Goal: Information Seeking & Learning: Learn about a topic

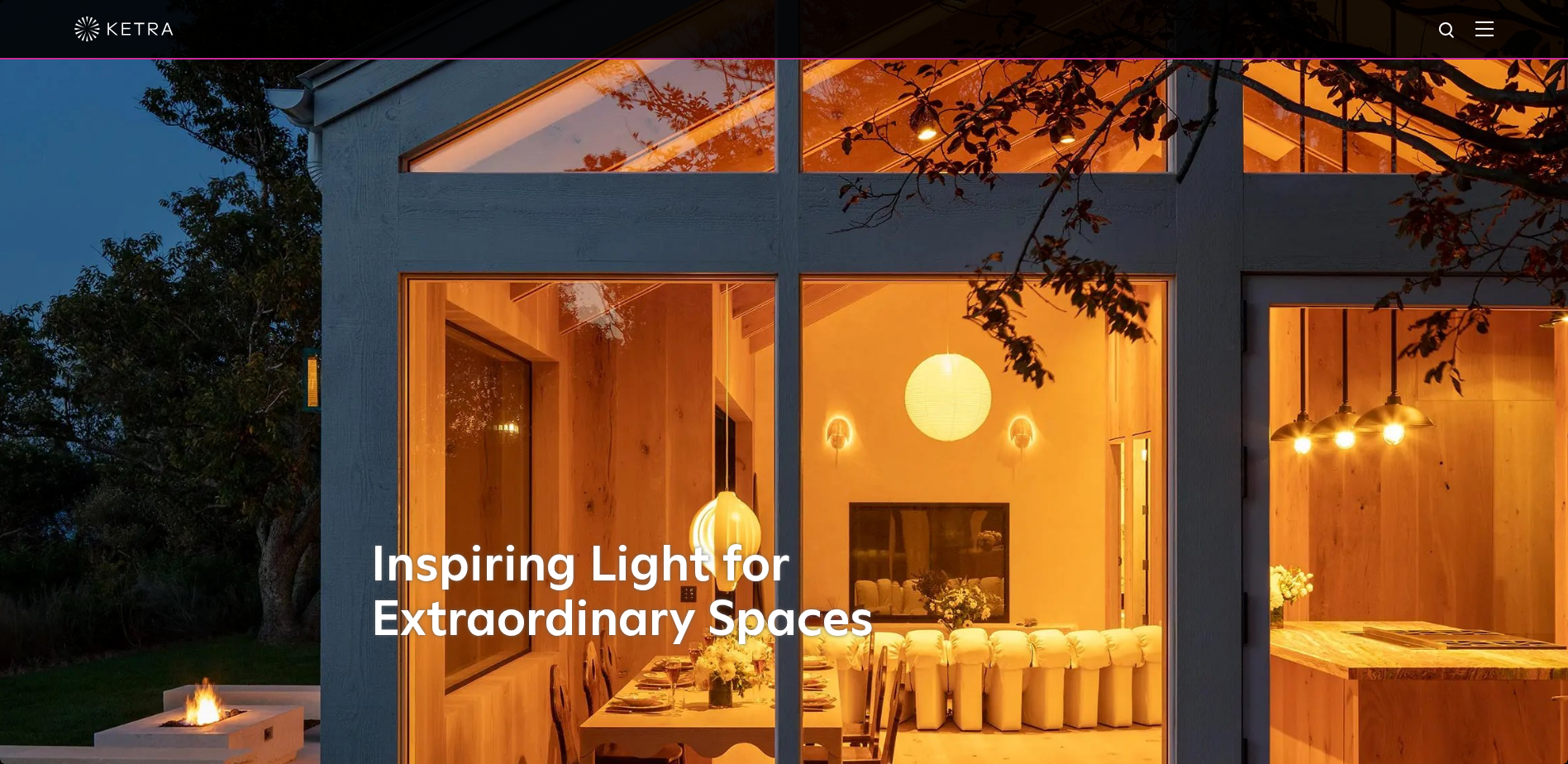
click at [1511, 23] on div at bounding box center [784, 30] width 1568 height 60
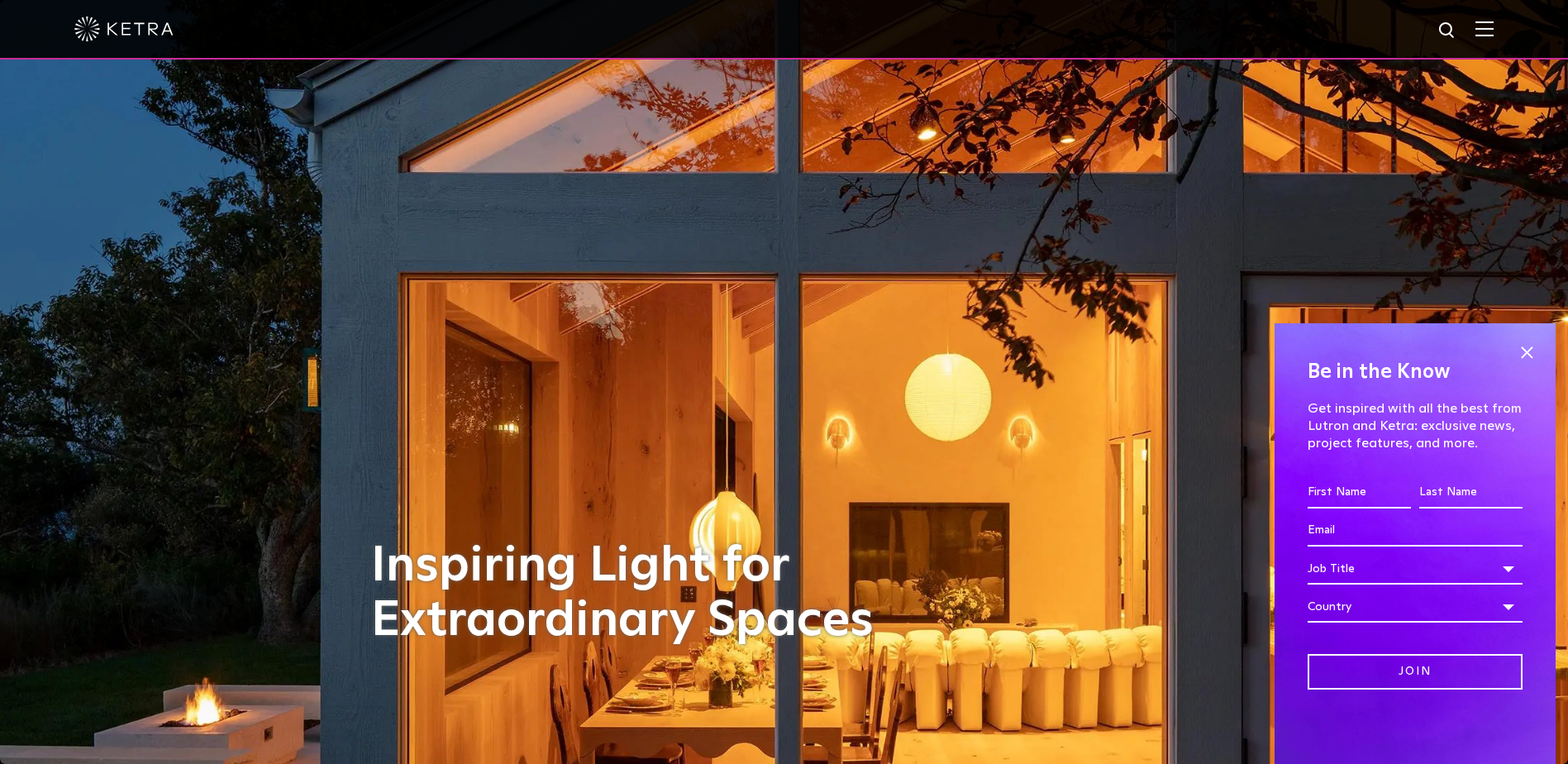
click at [1493, 25] on img at bounding box center [1484, 28] width 19 height 16
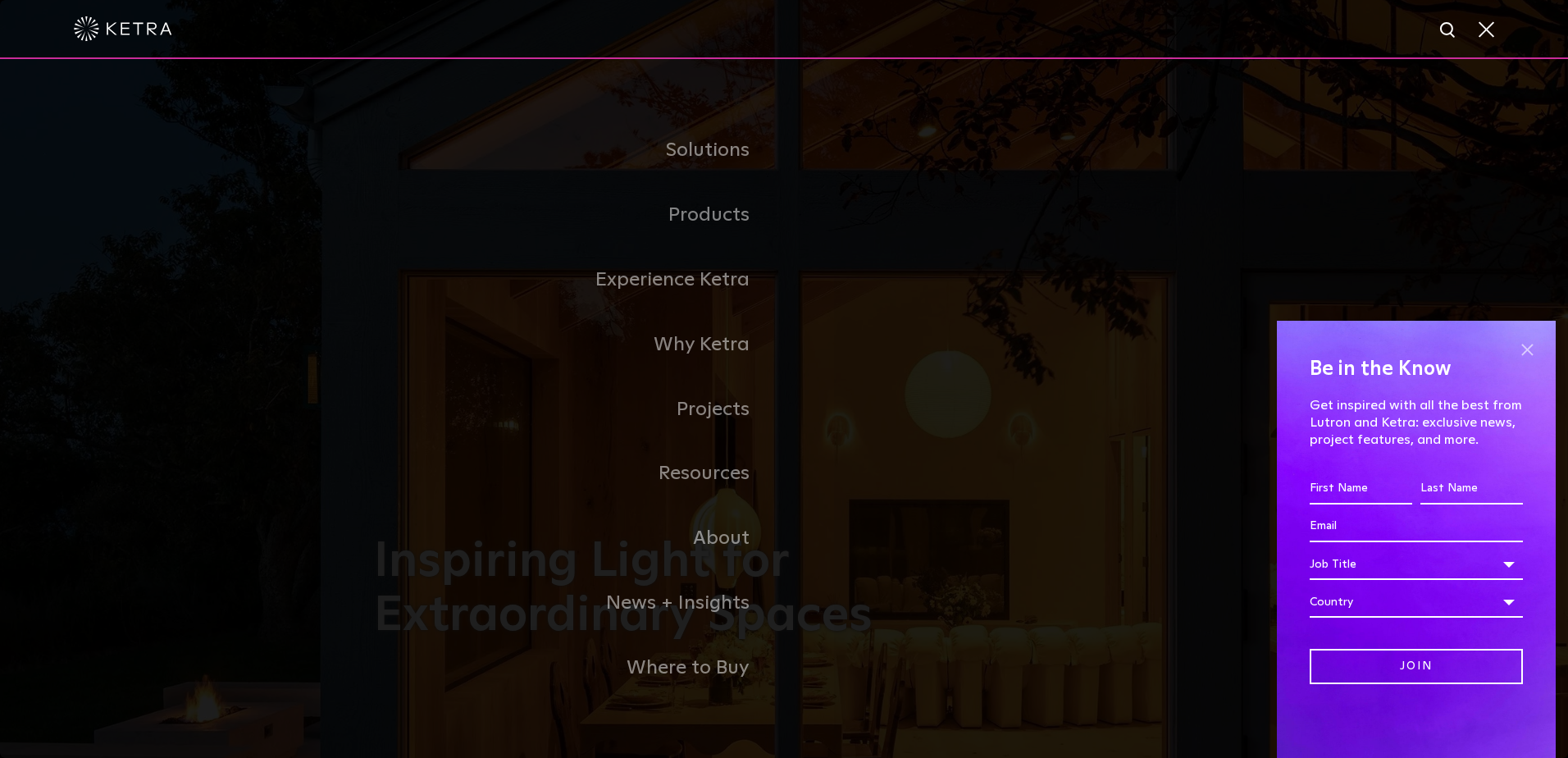
click at [1524, 340] on span at bounding box center [1527, 348] width 24 height 24
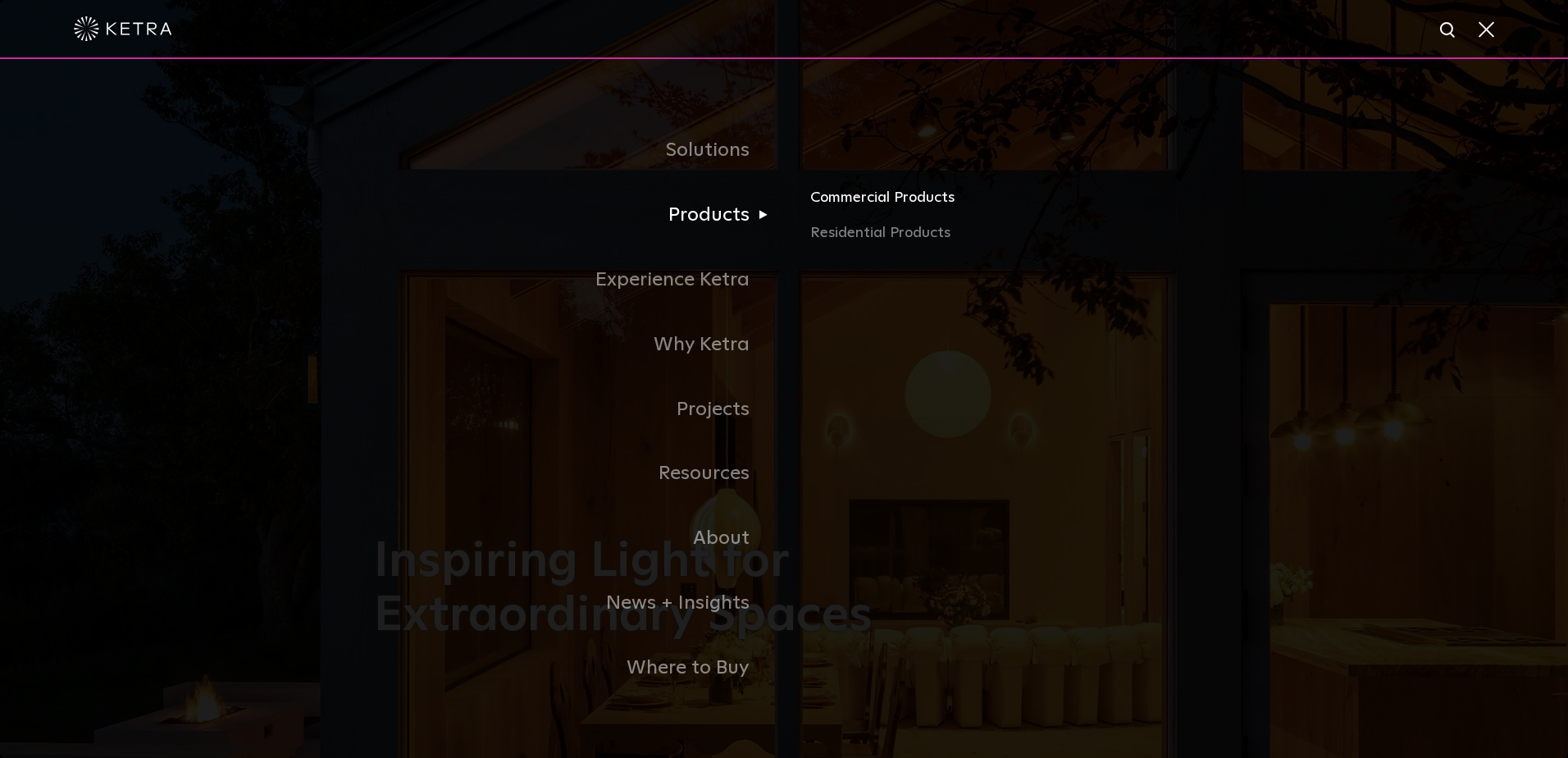
click at [843, 199] on link "Commercial Products" at bounding box center [1002, 203] width 384 height 36
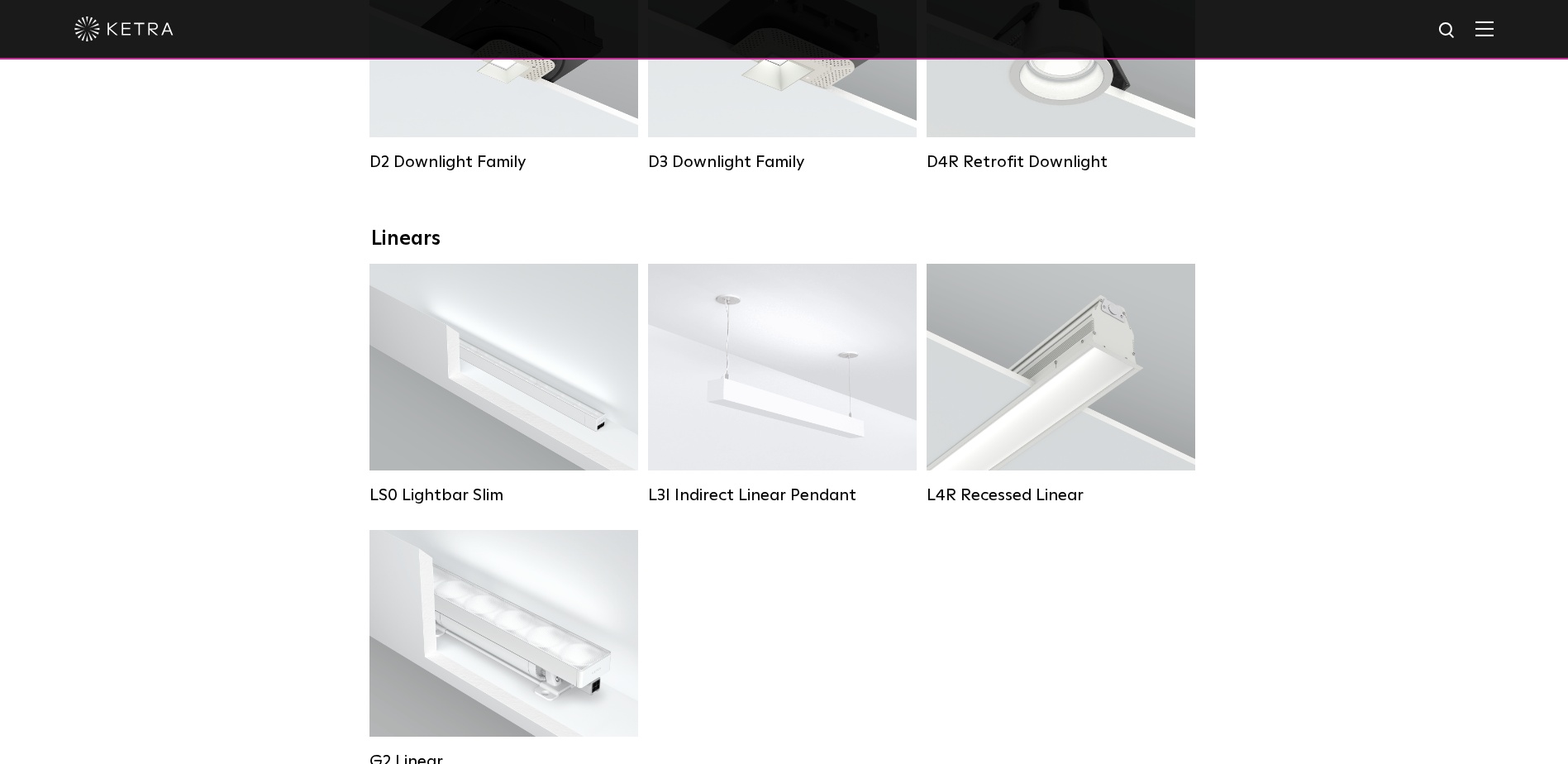
scroll to position [496, 0]
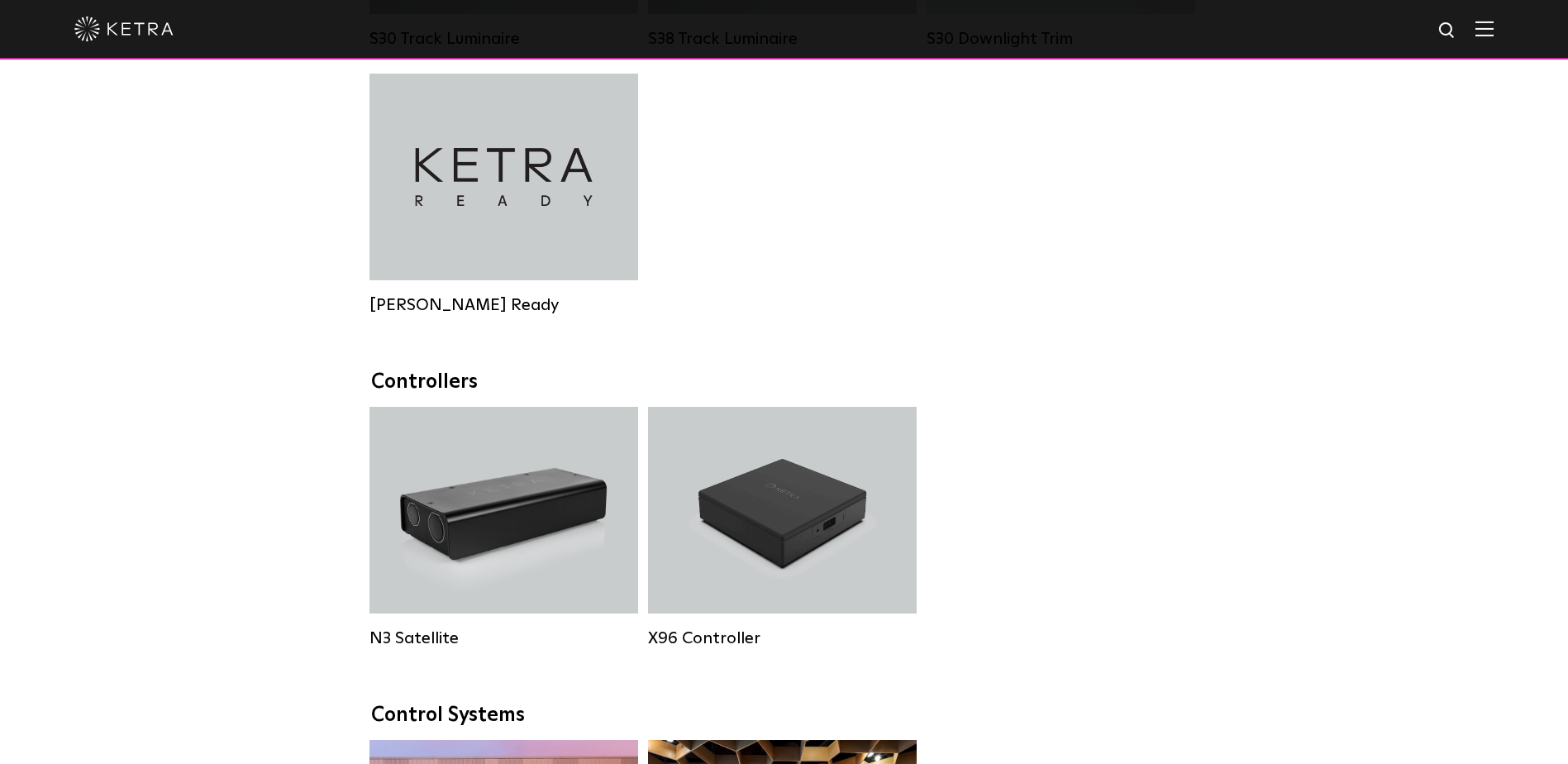
scroll to position [1984, 0]
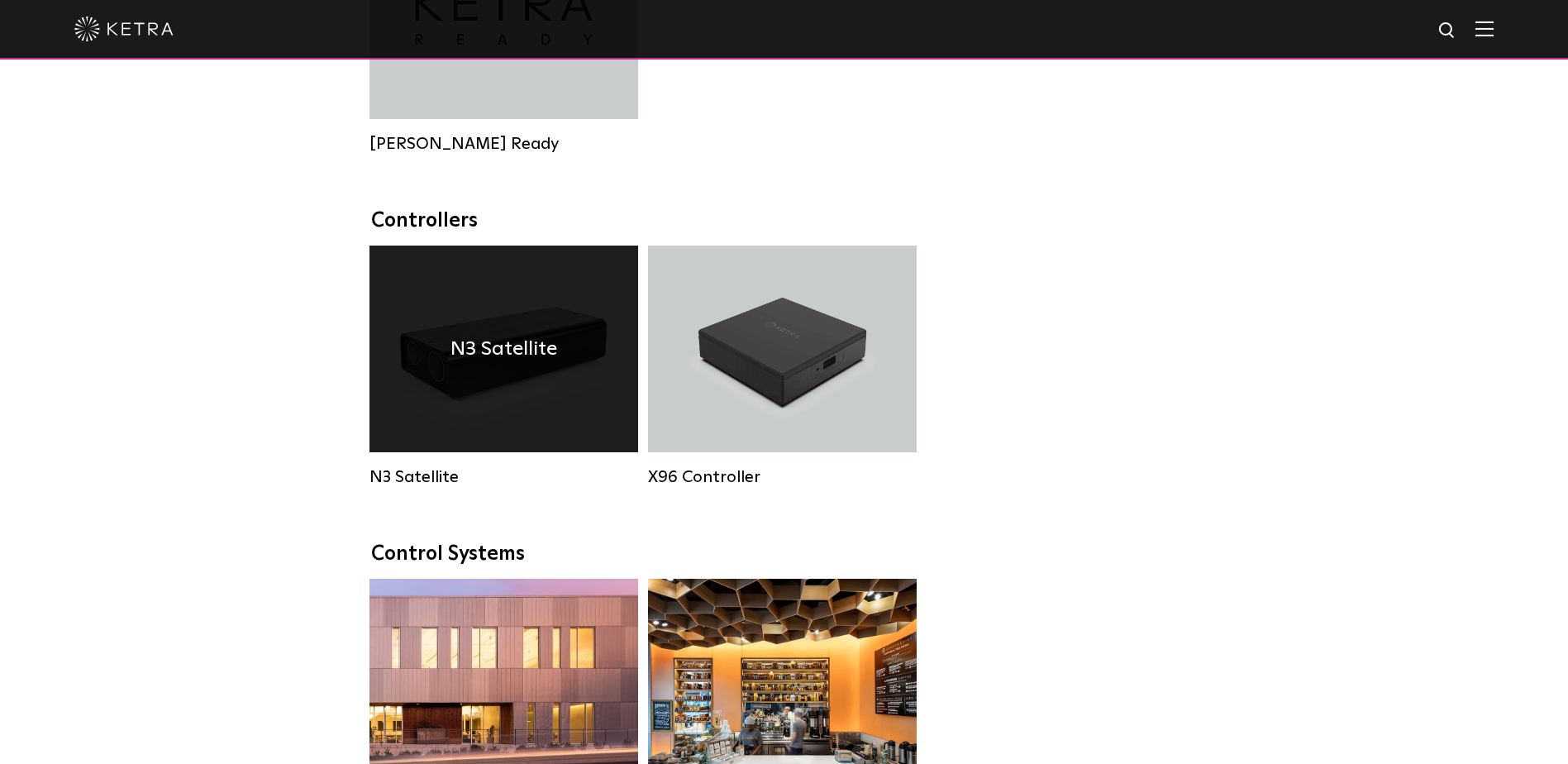
click at [522, 431] on div "N3 Satellite" at bounding box center [504, 349] width 268 height 207
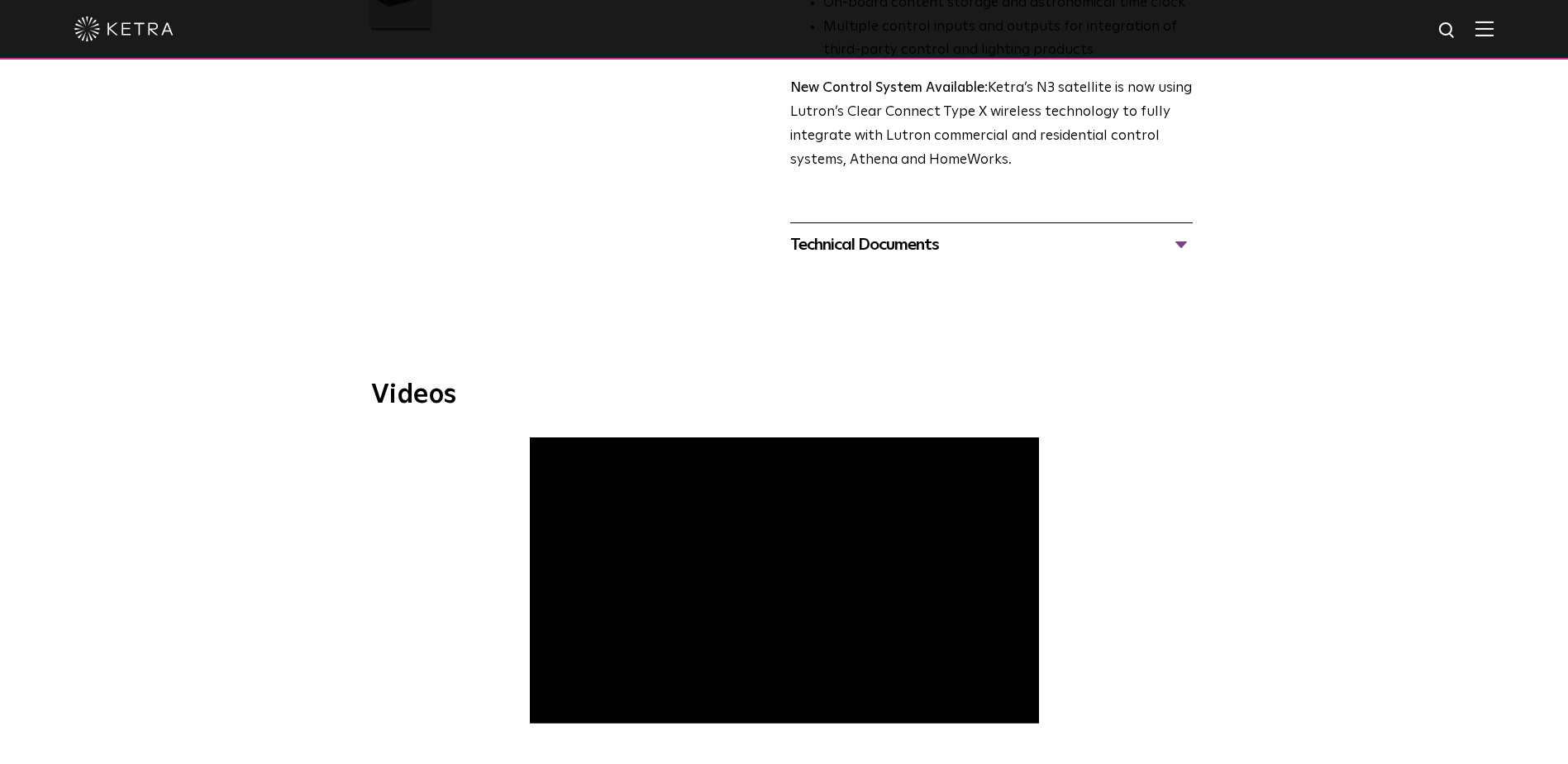
scroll to position [414, 0]
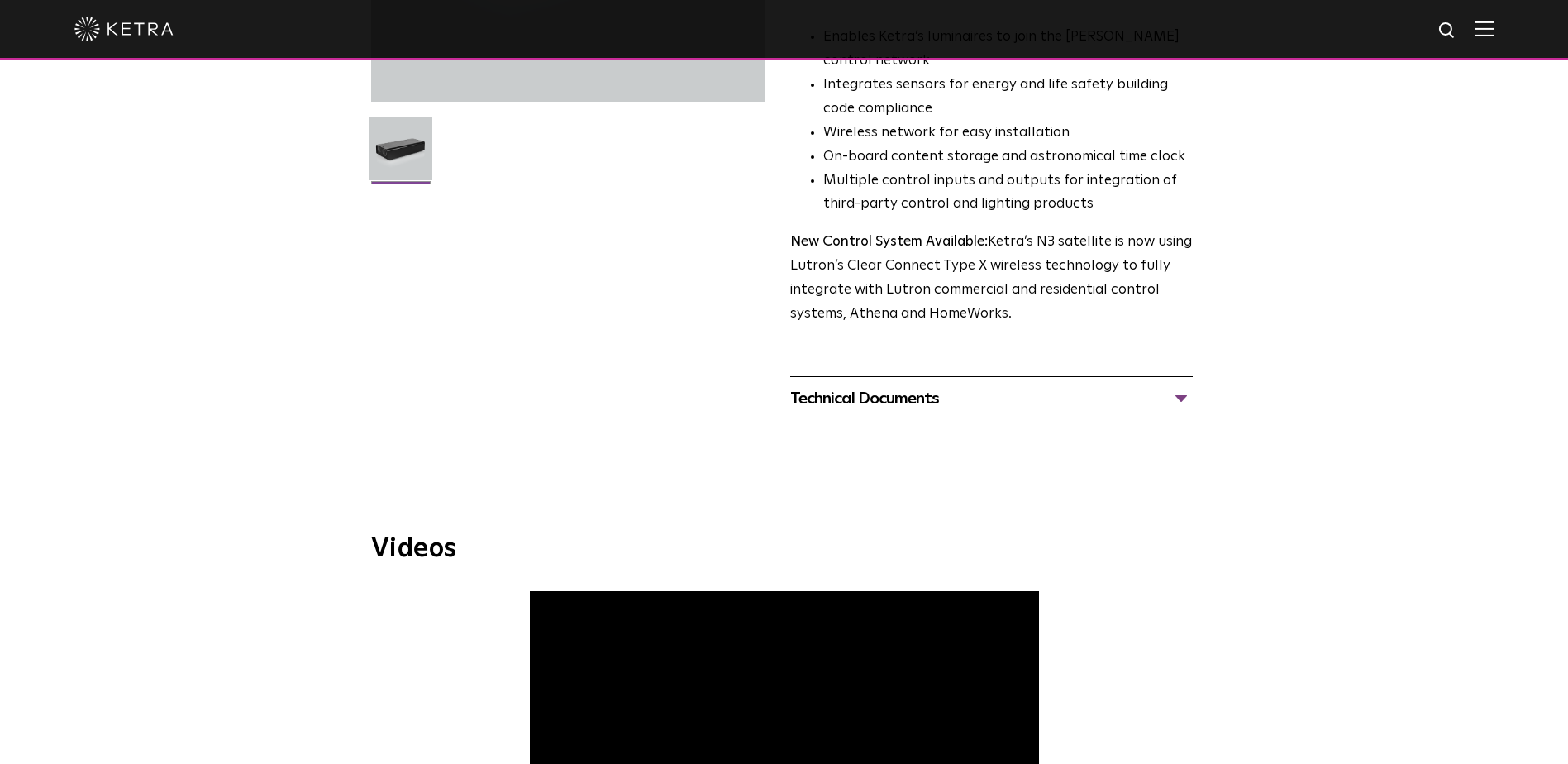
click at [898, 384] on div "Technical Documents N3 Specification Sheet N3 Installation Guide N3 One Line Di…" at bounding box center [991, 398] width 403 height 44
click at [898, 392] on div "Technical Documents" at bounding box center [991, 398] width 403 height 26
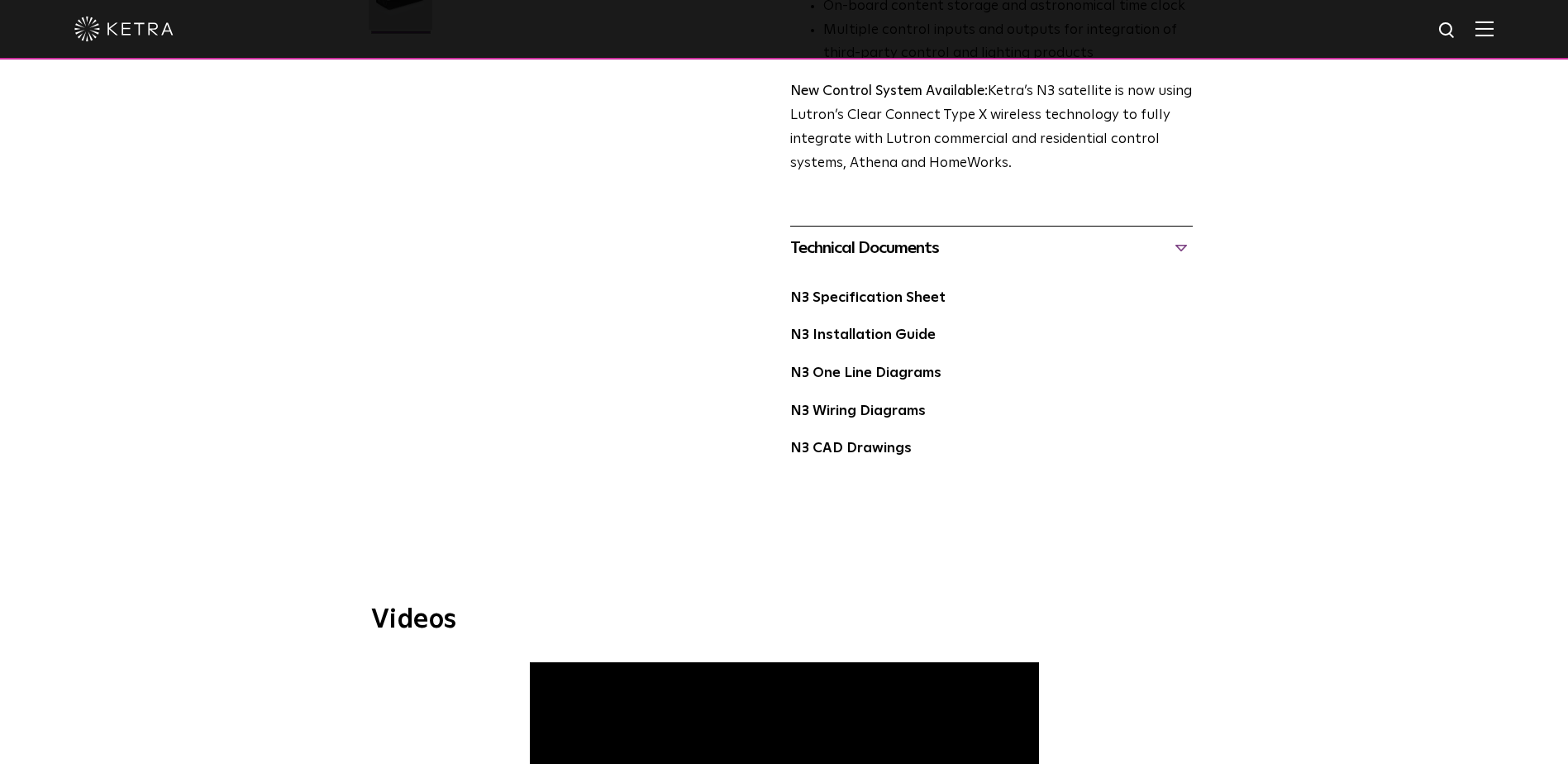
scroll to position [578, 0]
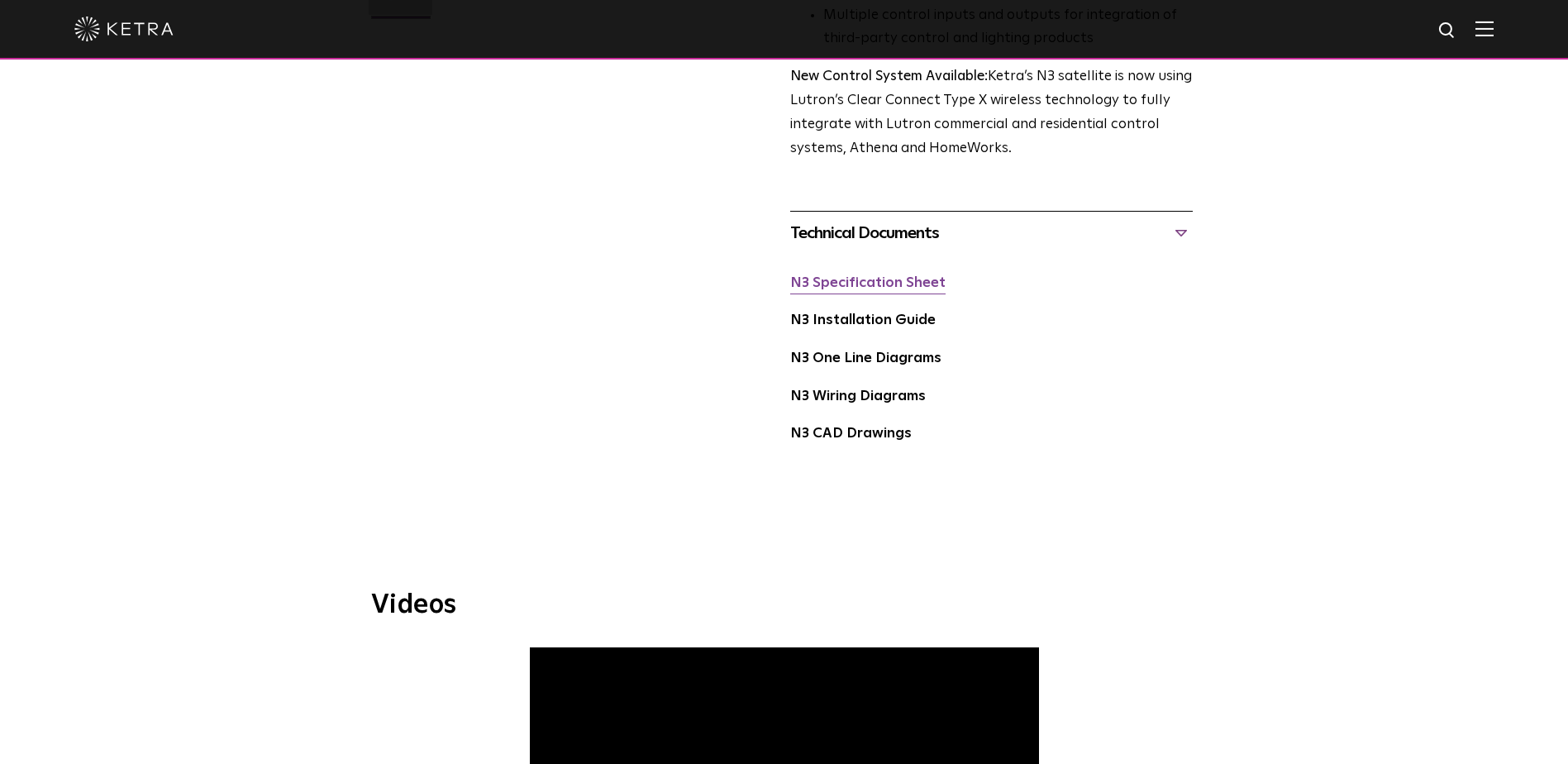
click at [865, 287] on link "N3 Specification Sheet" at bounding box center [868, 283] width 155 height 14
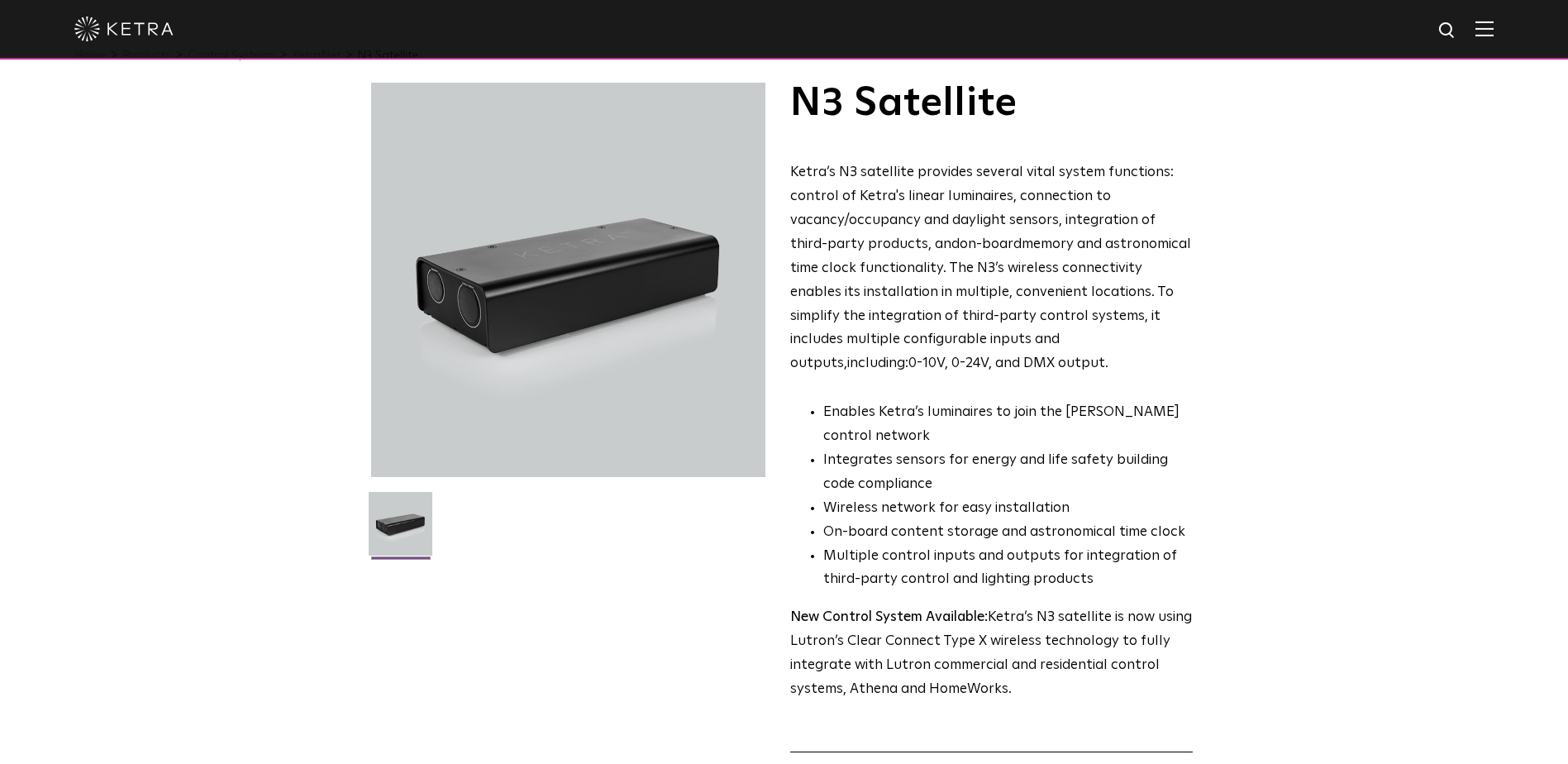
scroll to position [0, 0]
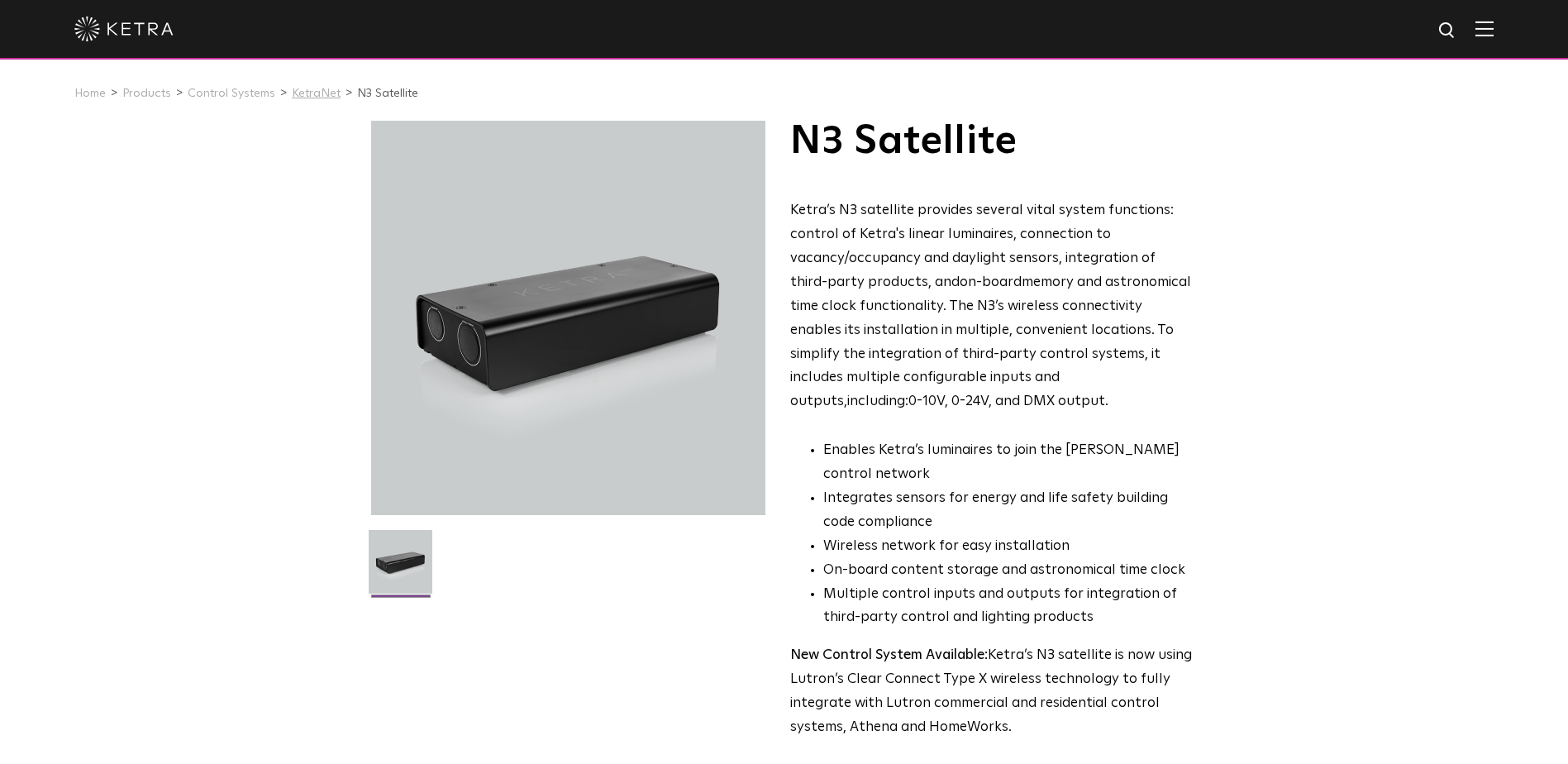
click at [308, 100] on link "KetraNet" at bounding box center [316, 94] width 49 height 12
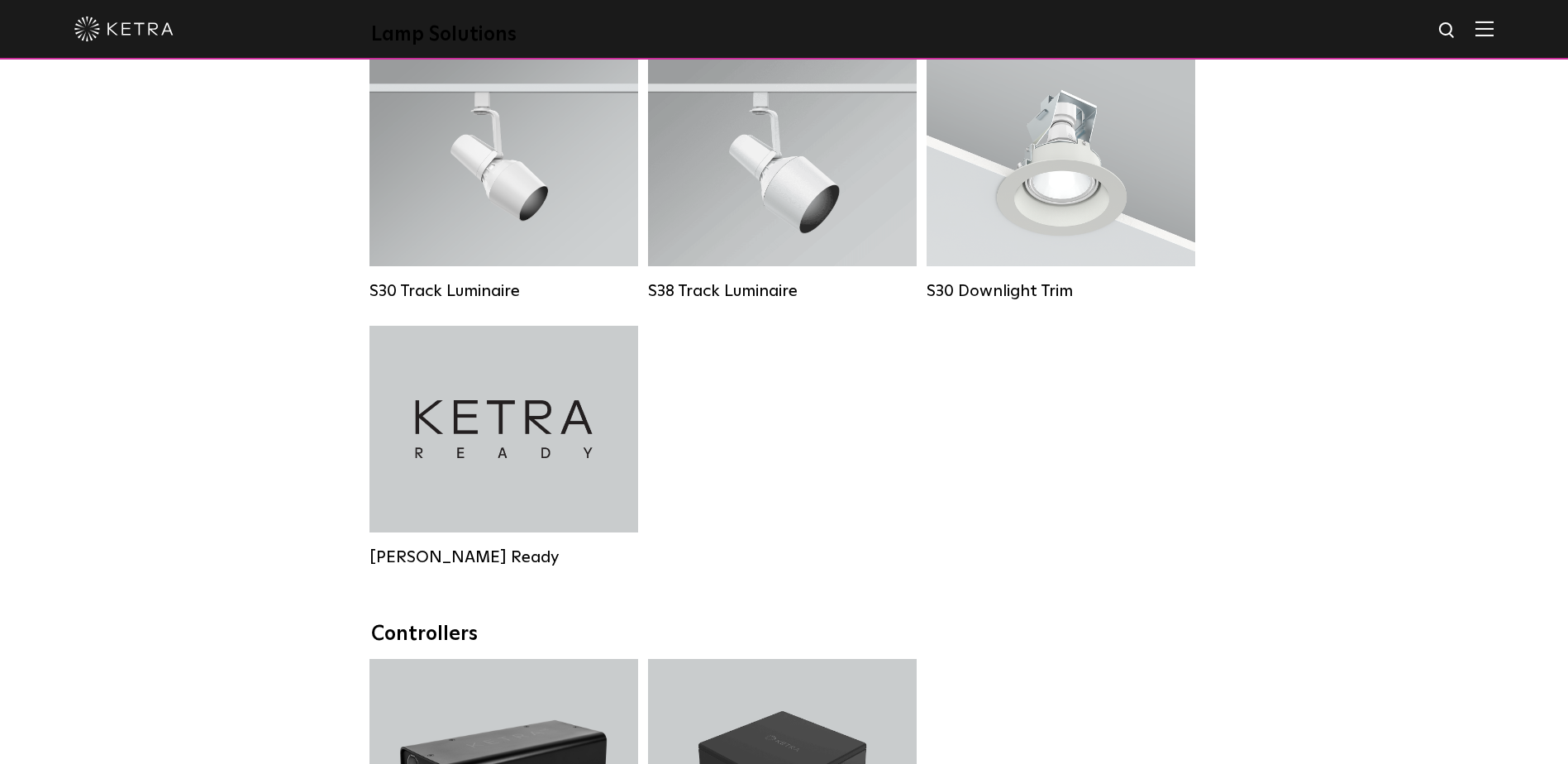
click at [288, 326] on div "Downlights D2 Downlight Family Lumen Output: 1200 Colors: White / Black / Gloss…" at bounding box center [784, 41] width 1568 height 2566
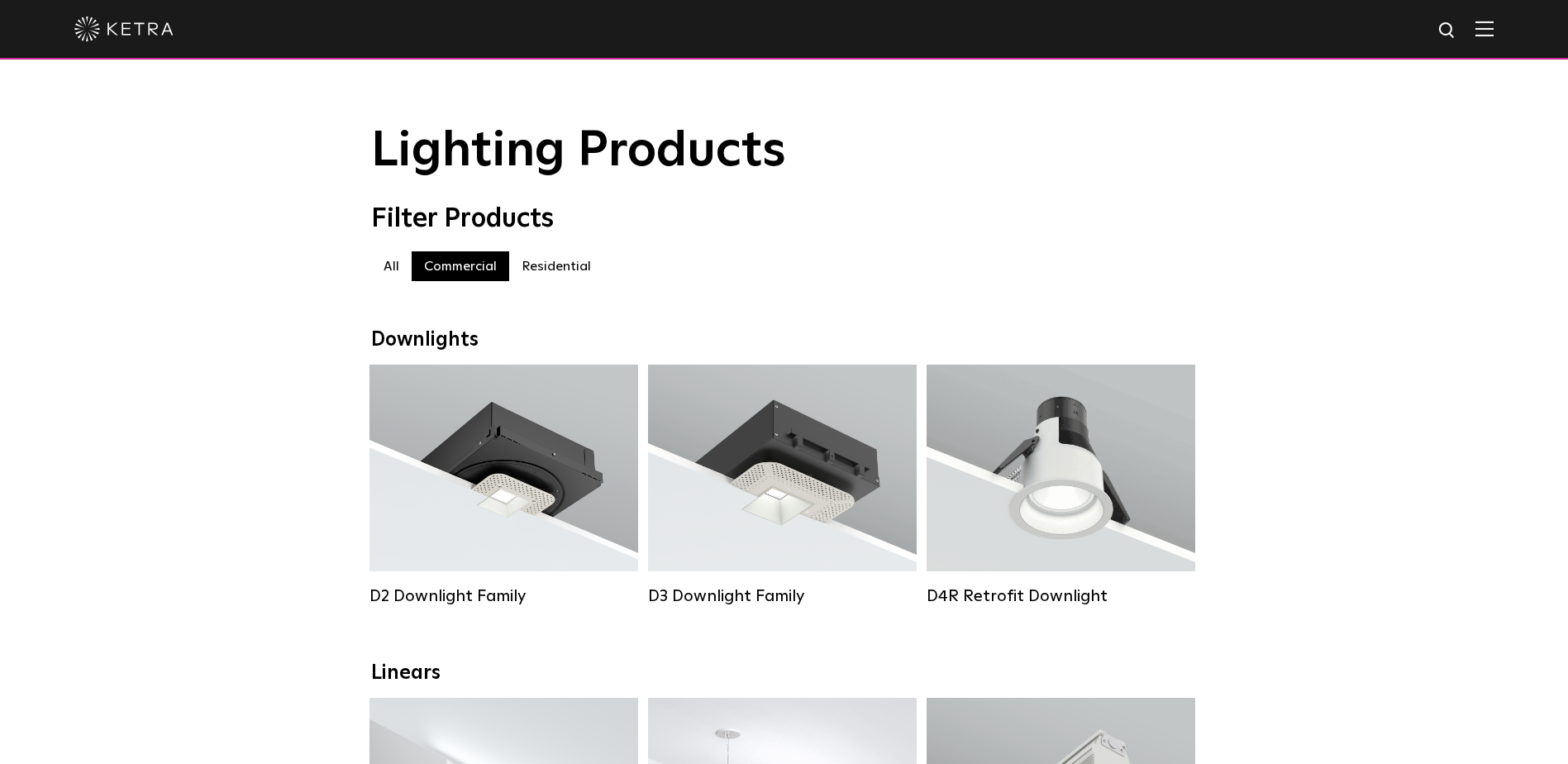
click at [379, 274] on label "All" at bounding box center [392, 266] width 41 height 30
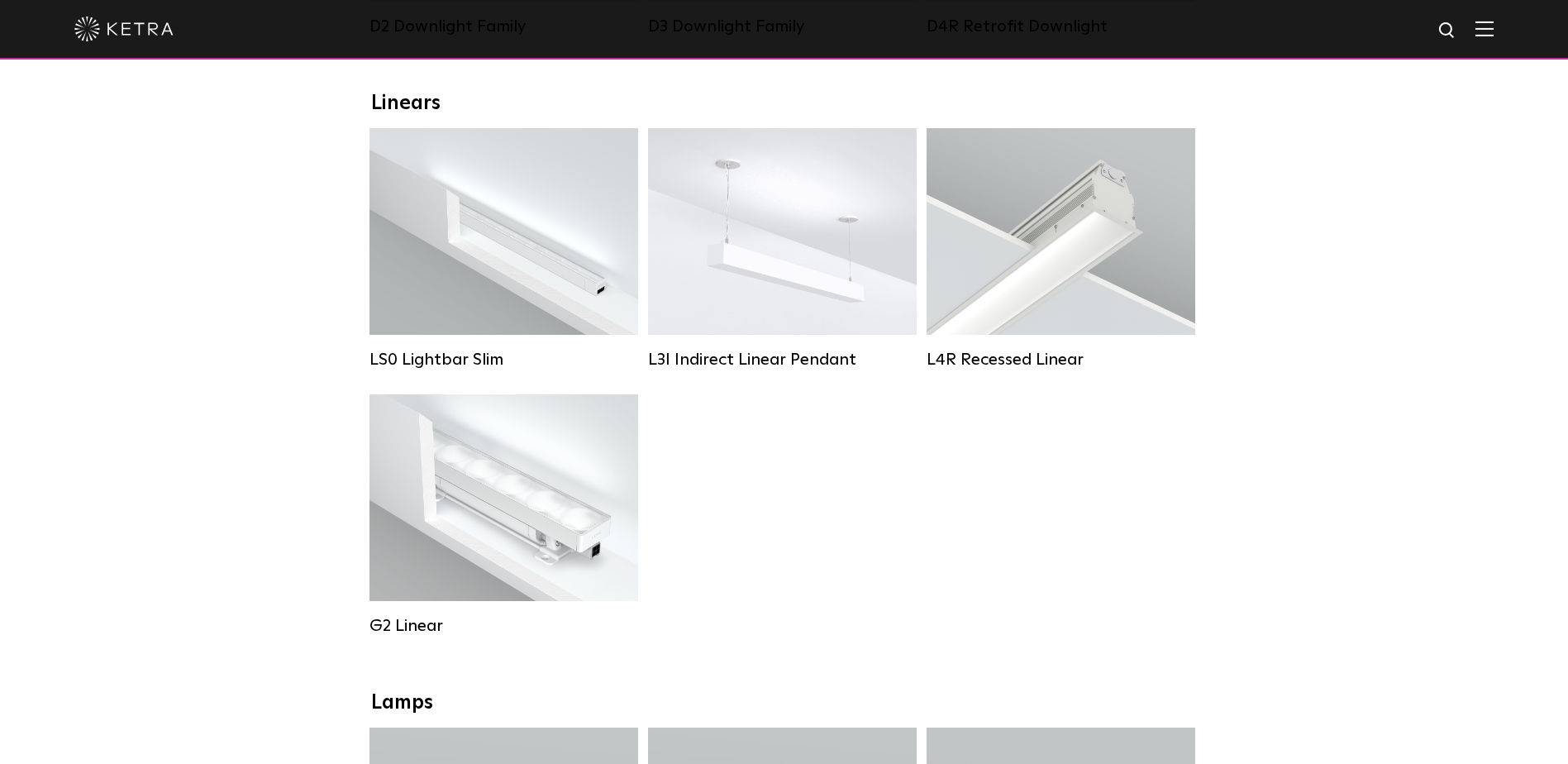
scroll to position [744, 0]
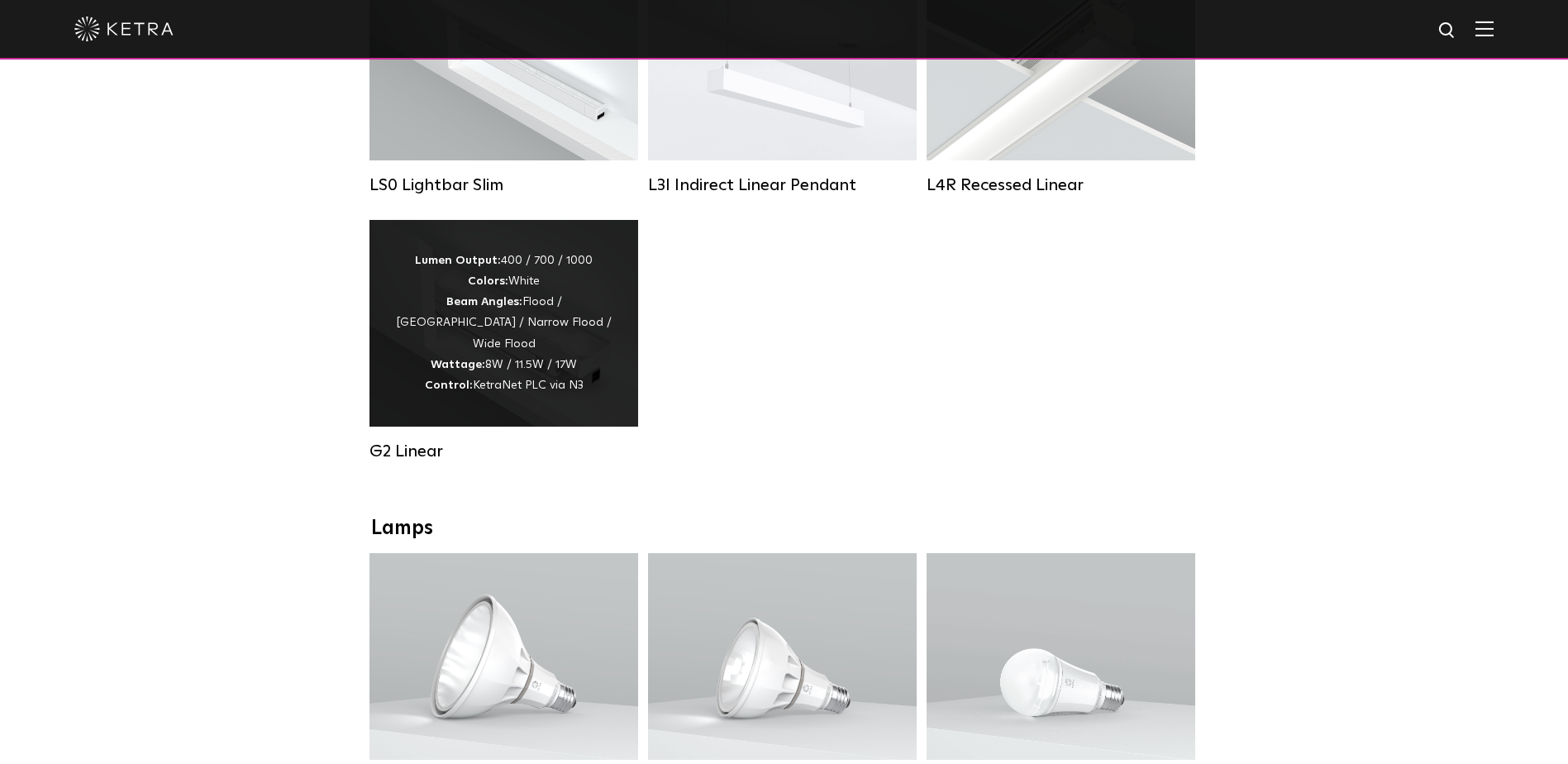
click at [463, 391] on strong "Control:" at bounding box center [448, 385] width 48 height 12
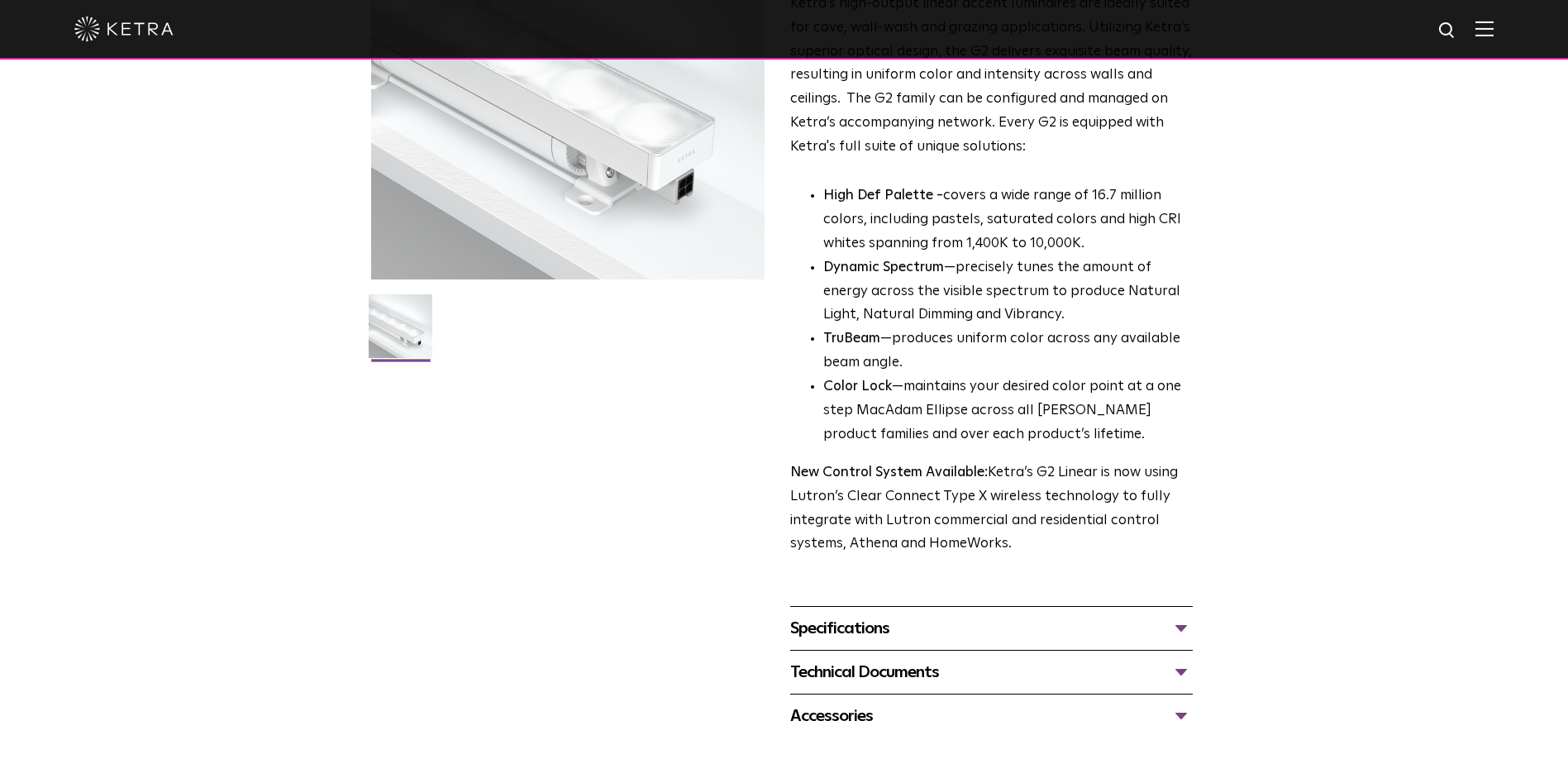
scroll to position [578, 0]
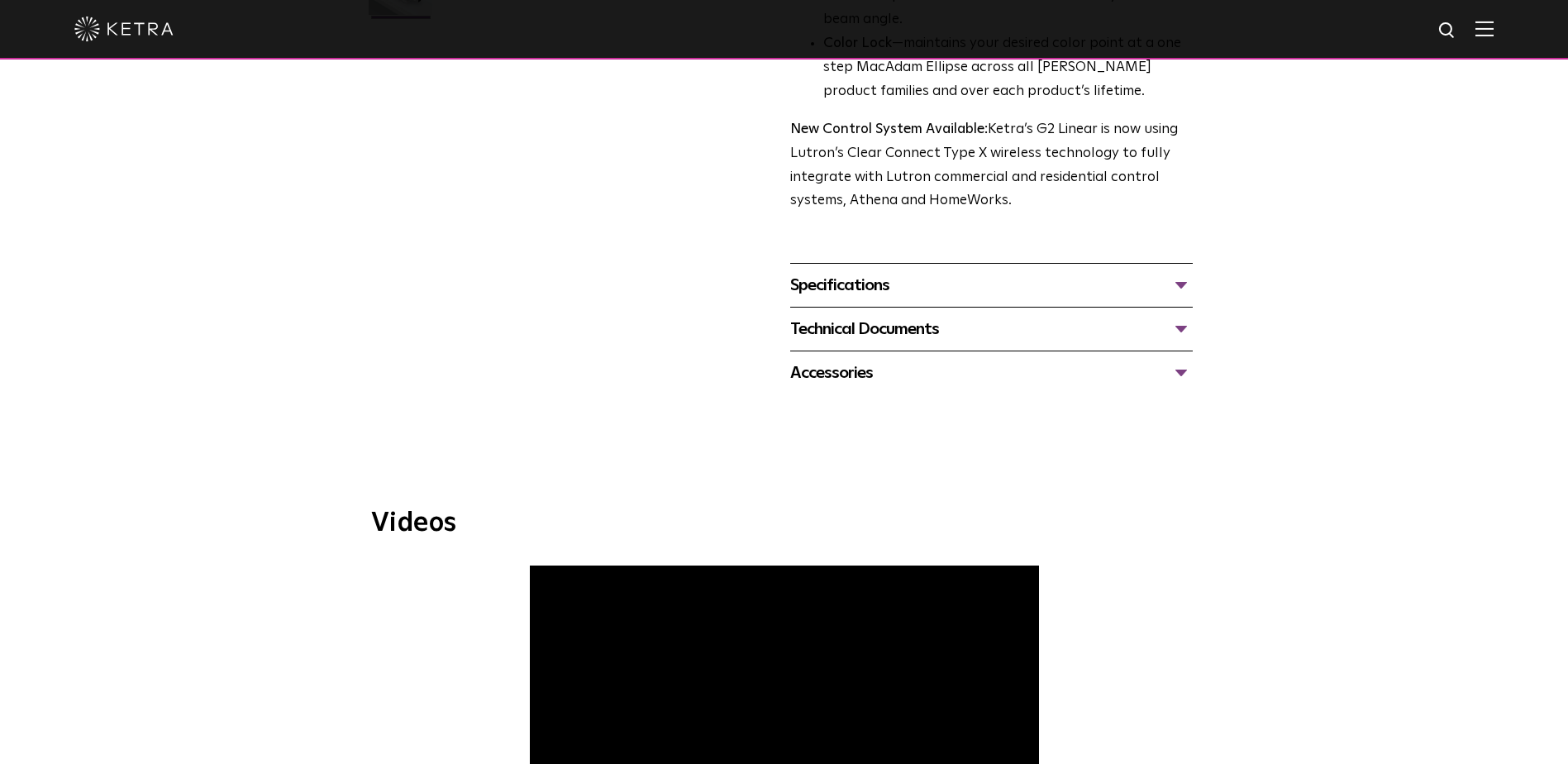
click at [950, 317] on div "Technical Documents" at bounding box center [991, 328] width 403 height 26
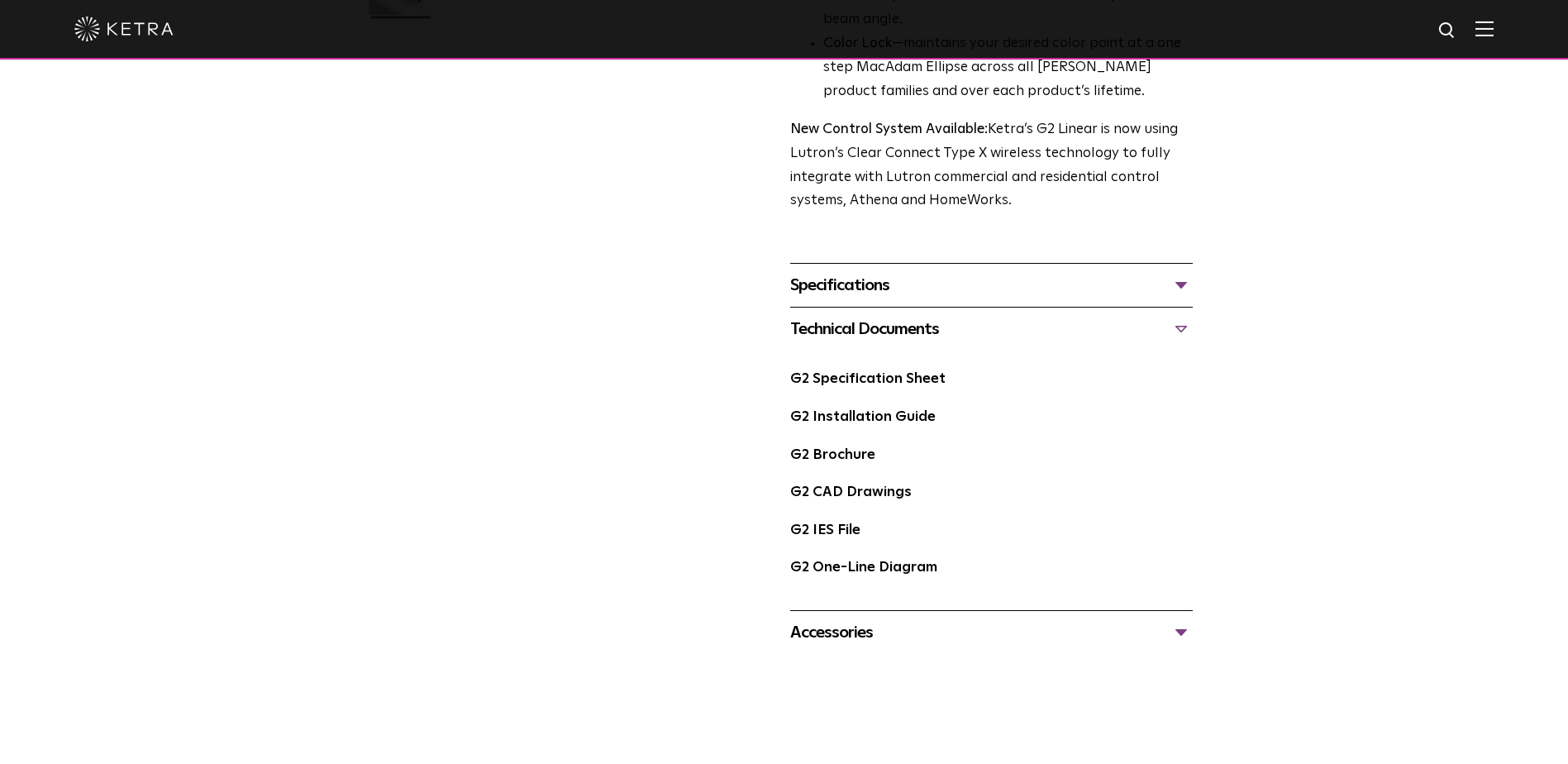
click at [864, 428] on div "G2 Installation Guide" at bounding box center [991, 424] width 403 height 38
click at [863, 412] on link "G2 Installation Guide" at bounding box center [862, 417] width 145 height 14
